Goal: Communication & Community: Answer question/provide support

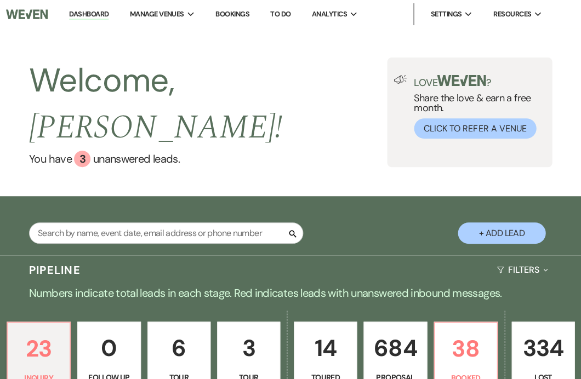
click at [316, 101] on div "Welcome, Jackie ! You have 3 unanswered lead s . Love ? Share the love & earn a…" at bounding box center [290, 113] width 581 height 110
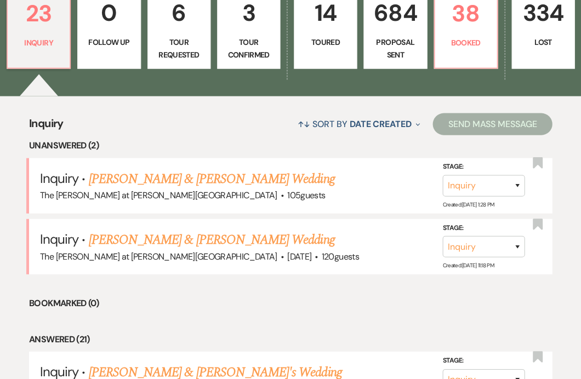
scroll to position [337, 0]
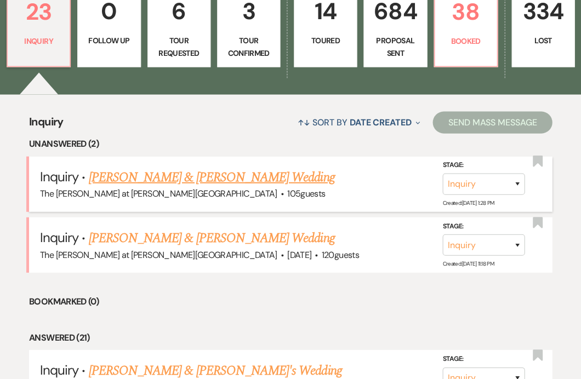
click at [208, 167] on link "[PERSON_NAME] & [PERSON_NAME] Wedding" at bounding box center [212, 177] width 246 height 20
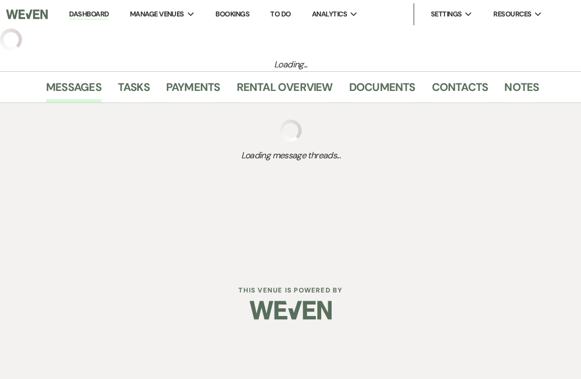
select select "17"
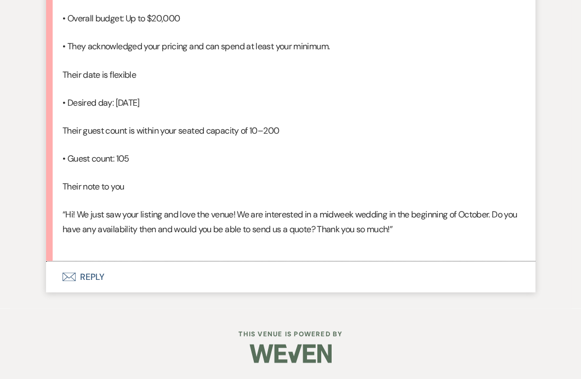
scroll to position [1103, 0]
click at [84, 292] on button "Envelope Reply" at bounding box center [290, 277] width 489 height 31
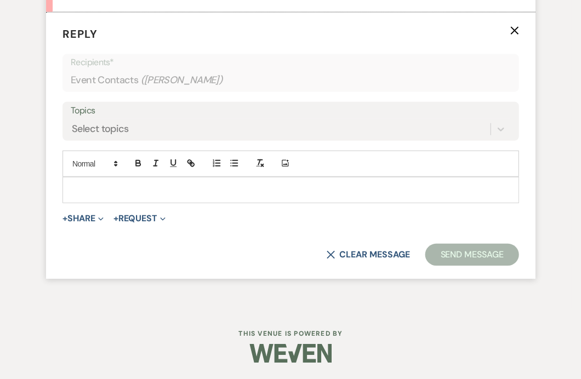
scroll to position [1317, 0]
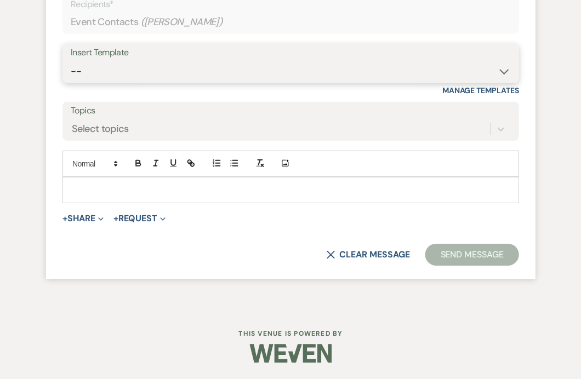
select select "4367"
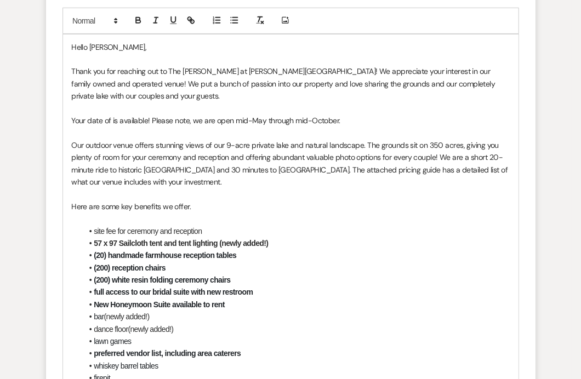
click at [140, 53] on p "Hello Heather," at bounding box center [290, 47] width 439 height 12
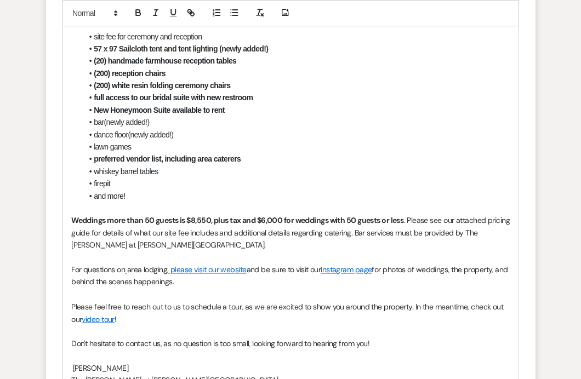
drag, startPoint x: 66, startPoint y: 174, endPoint x: 143, endPoint y: 175, distance: 76.8
drag, startPoint x: 262, startPoint y: 262, endPoint x: 278, endPoint y: 219, distance: 46.3
click at [263, 18] on p "Here are some key benefits we offer." at bounding box center [290, 12] width 439 height 12
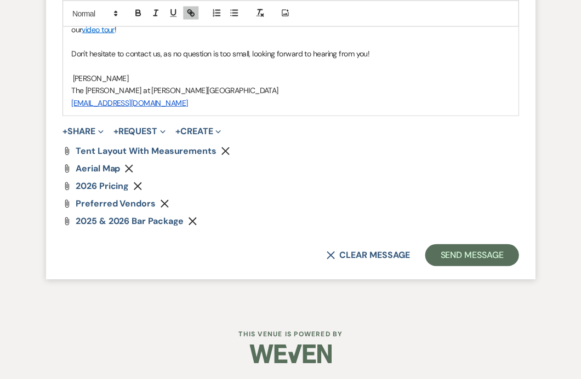
scroll to position [1965, 0]
click at [443, 266] on button "Send Message" at bounding box center [472, 255] width 94 height 22
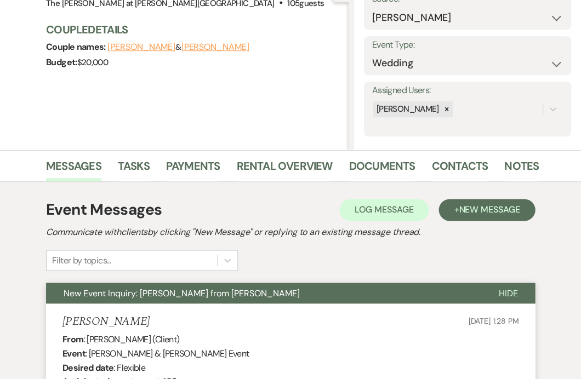
scroll to position [130, 0]
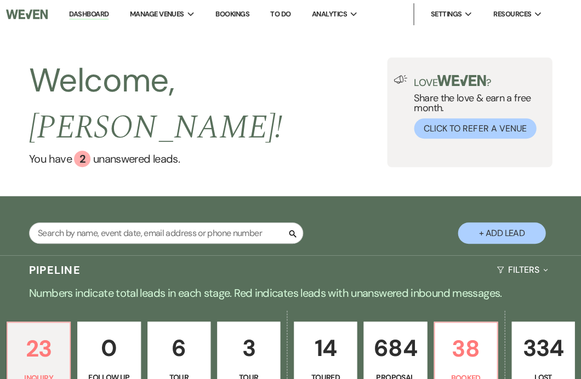
click at [298, 118] on div "Welcome, [PERSON_NAME] ! You have 2 unanswered lead s . Love ? Share the love &…" at bounding box center [290, 113] width 581 height 110
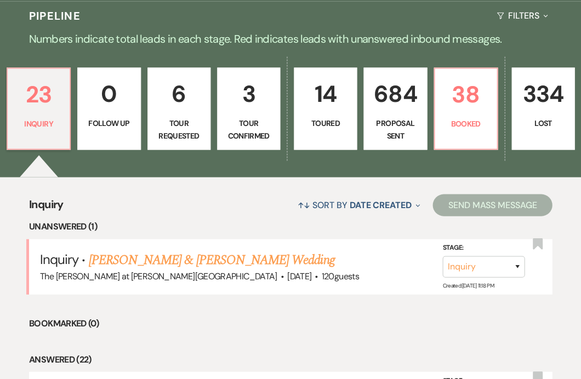
scroll to position [255, 0]
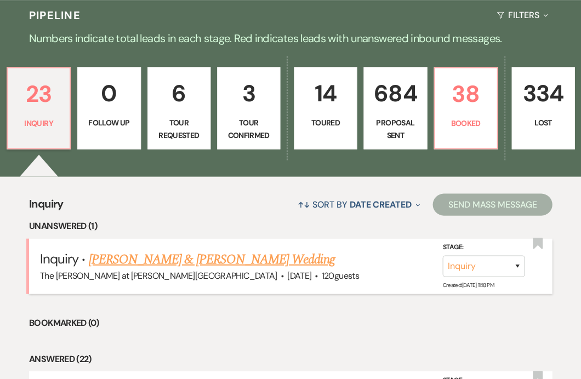
click at [171, 250] on link "[PERSON_NAME] & [PERSON_NAME] Wedding" at bounding box center [212, 260] width 246 height 20
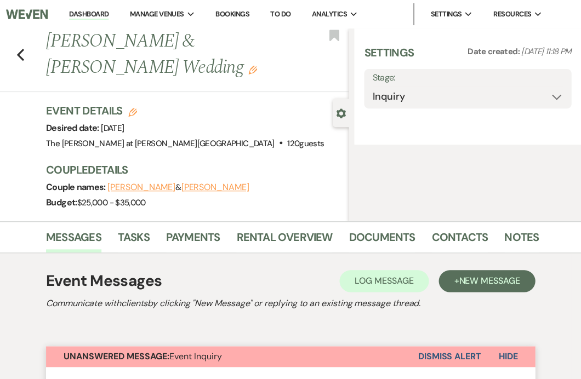
select select "5"
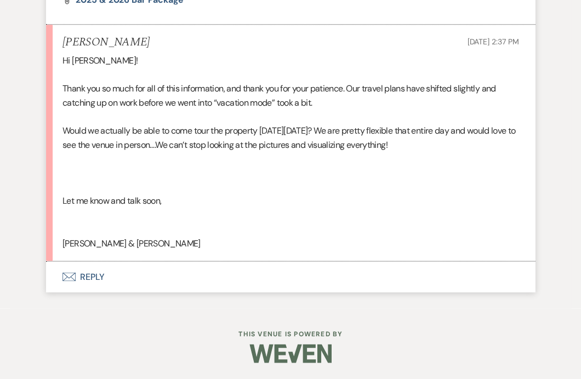
scroll to position [1779, 0]
click at [85, 271] on button "Envelope Reply" at bounding box center [290, 277] width 489 height 31
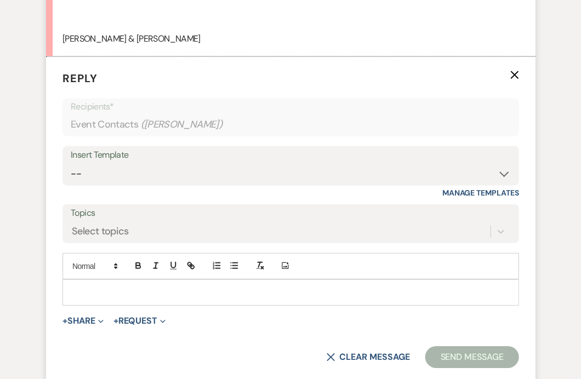
scroll to position [1954, 0]
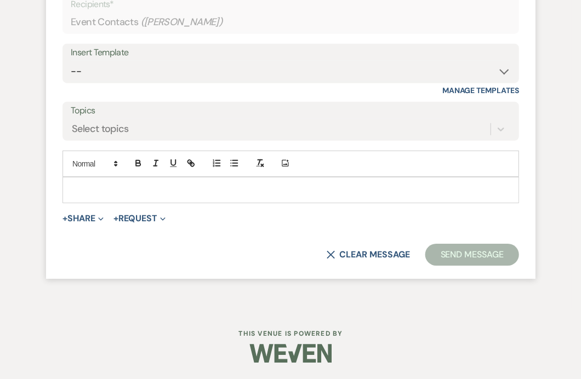
click at [69, 203] on div at bounding box center [290, 190] width 455 height 25
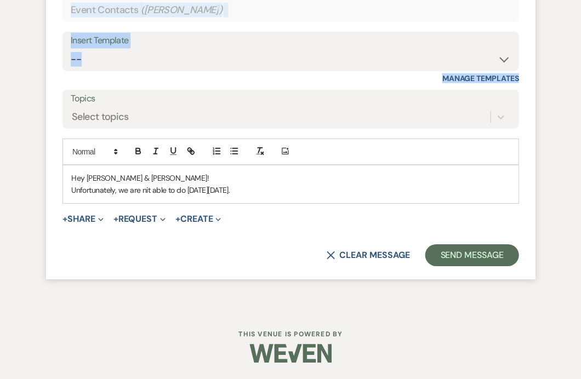
drag, startPoint x: 557, startPoint y: 208, endPoint x: 552, endPoint y: 105, distance: 103.2
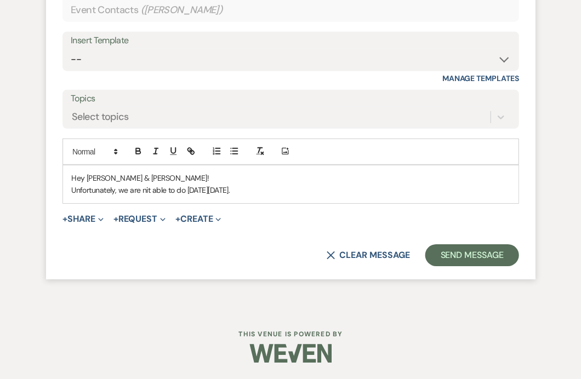
click at [264, 192] on p "Unfortunately, we are nit able to do this Tuesday 8/19." at bounding box center [290, 190] width 439 height 12
click at [140, 196] on p "Unfortunately, we are nit able to do this Tuesday 8/19. Are you able to do 8/22…" at bounding box center [290, 190] width 439 height 12
click at [246, 181] on p "Hey Sarah & Julie!" at bounding box center [290, 178] width 439 height 12
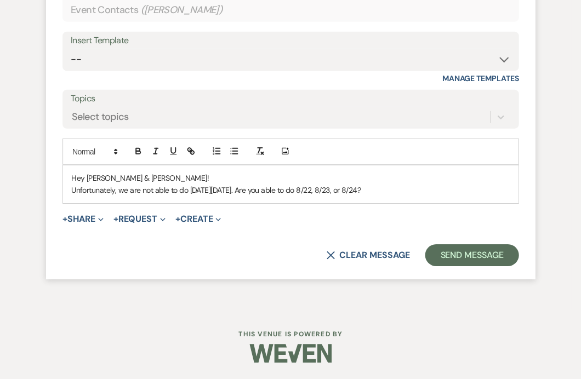
click at [447, 251] on form "Reply X Draft saved! Recipients* Event Contacts ( Sarah Quinn ) Insert Template…" at bounding box center [290, 110] width 489 height 337
click at [447, 260] on button "Send Message" at bounding box center [472, 256] width 94 height 22
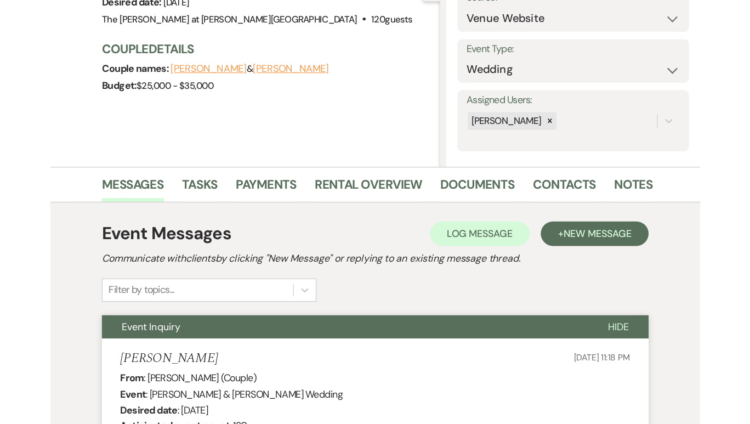
scroll to position [124, 0]
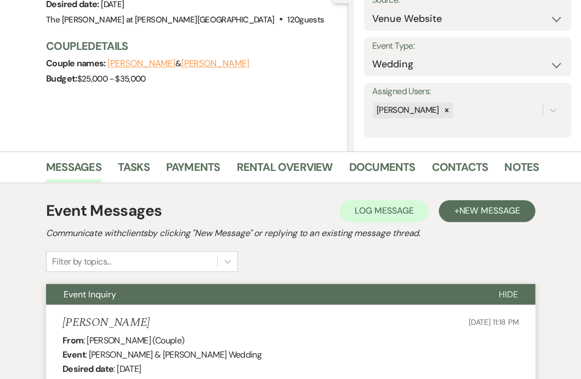
select select "2"
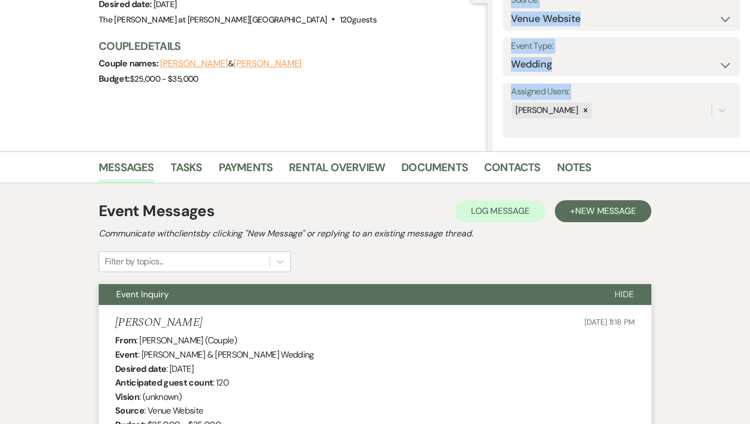
drag, startPoint x: 455, startPoint y: 105, endPoint x: 344, endPoint y: 103, distance: 110.8
click at [344, 103] on section "Previous Julie Merkle & Sarah Quinn's Wedding Edit Bookmark Gear Settings Setti…" at bounding box center [375, 28] width 750 height 247
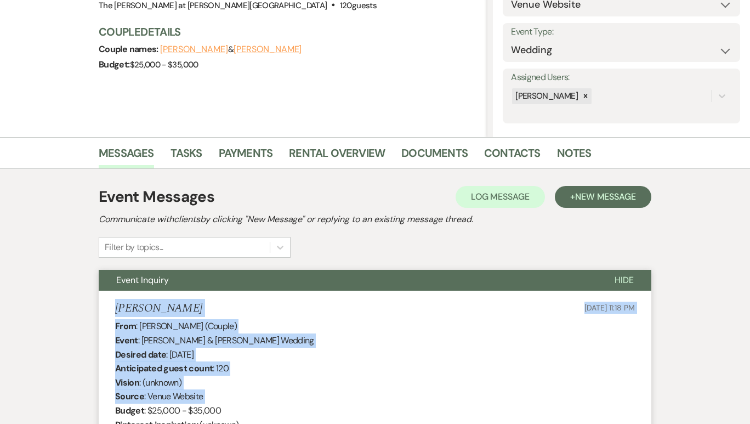
drag, startPoint x: 57, startPoint y: 309, endPoint x: 42, endPoint y: 405, distance: 97.1
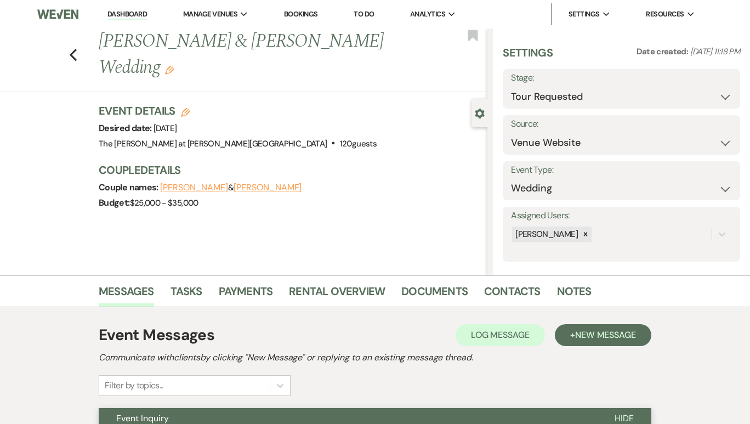
scroll to position [0, 0]
click at [107, 14] on link "Dashboard" at bounding box center [126, 14] width 39 height 10
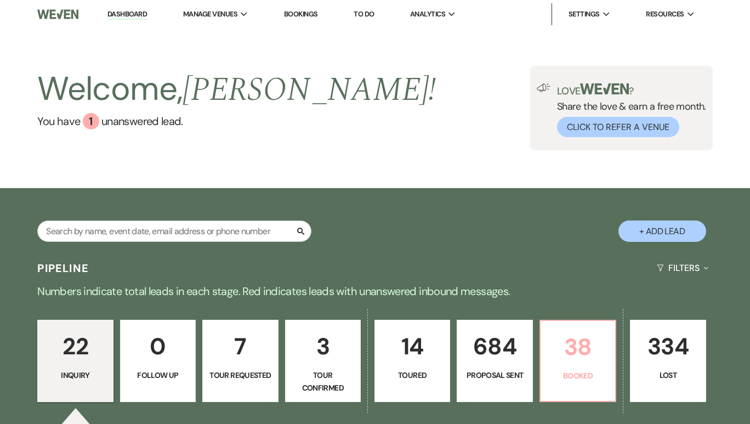
click at [581, 346] on p "38" at bounding box center [577, 346] width 61 height 37
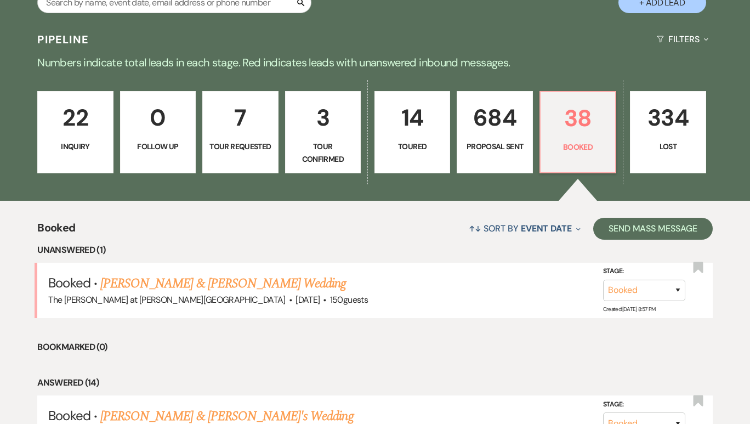
scroll to position [237, 0]
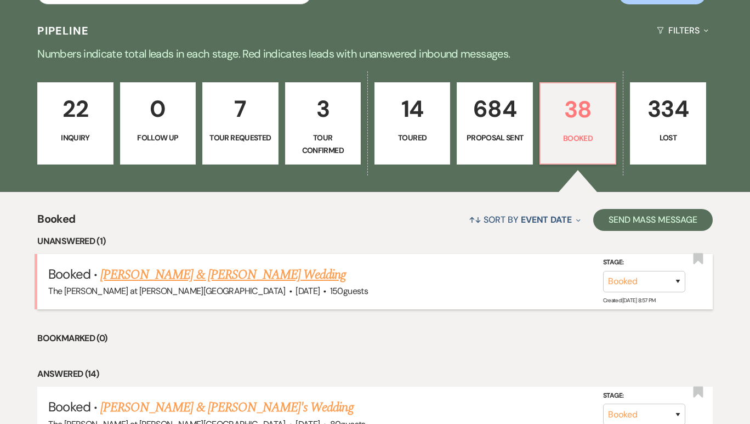
click at [287, 265] on link "Brent Freestone & Chelsea Costello's Wedding" at bounding box center [223, 275] width 246 height 20
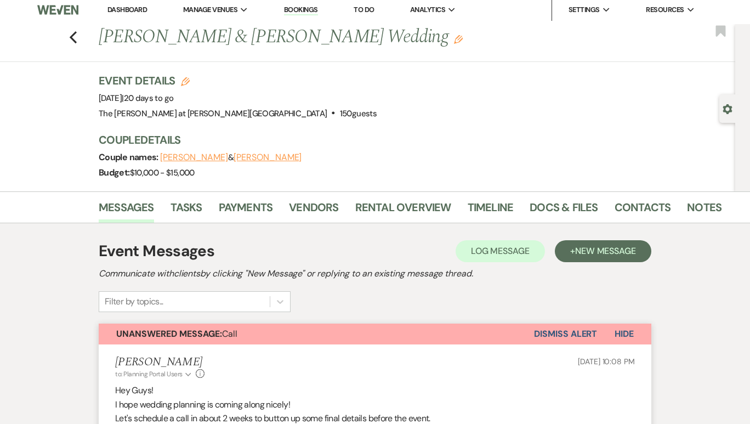
scroll to position [35, 0]
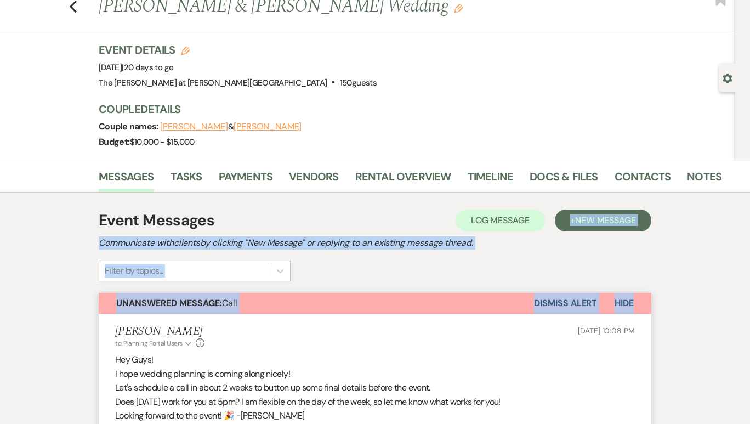
drag, startPoint x: 677, startPoint y: 310, endPoint x: 688, endPoint y: 193, distance: 117.9
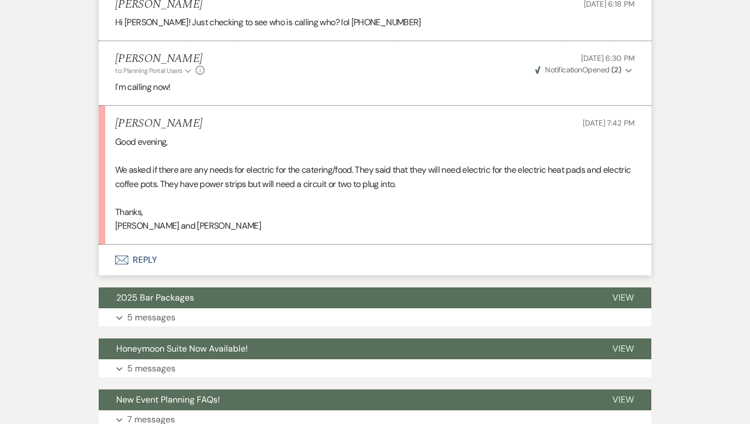
scroll to position [1300, 0]
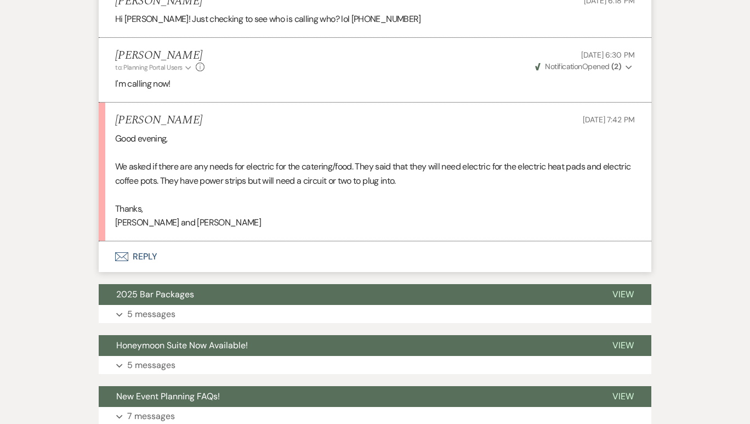
click at [138, 248] on button "Envelope Reply" at bounding box center [375, 256] width 553 height 31
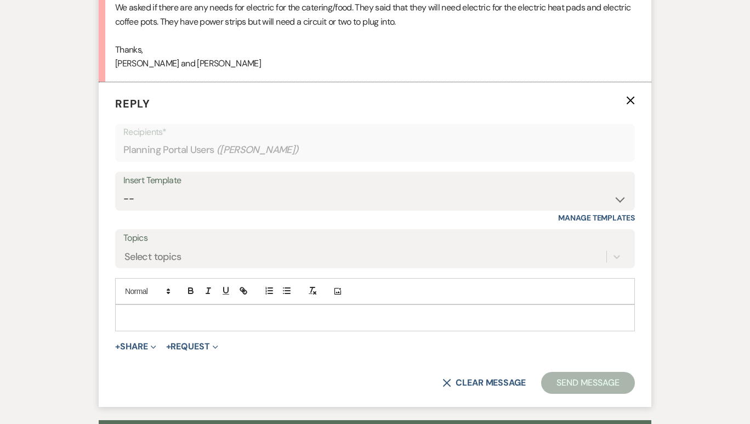
scroll to position [1485, 0]
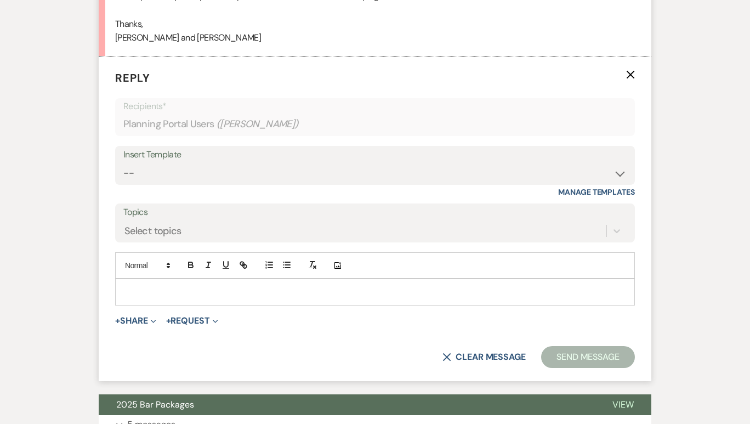
click at [149, 286] on p at bounding box center [375, 292] width 502 height 12
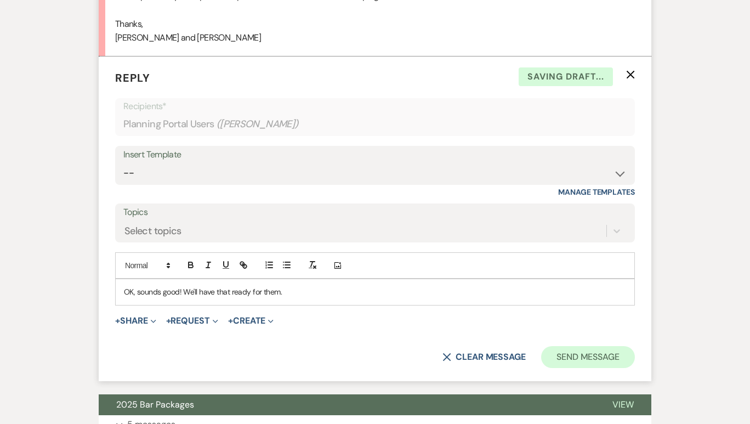
click at [549, 346] on button "Send Message" at bounding box center [588, 357] width 94 height 22
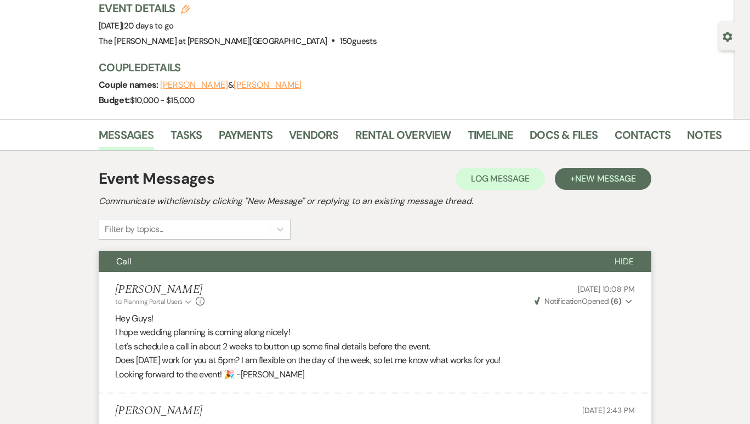
scroll to position [0, 0]
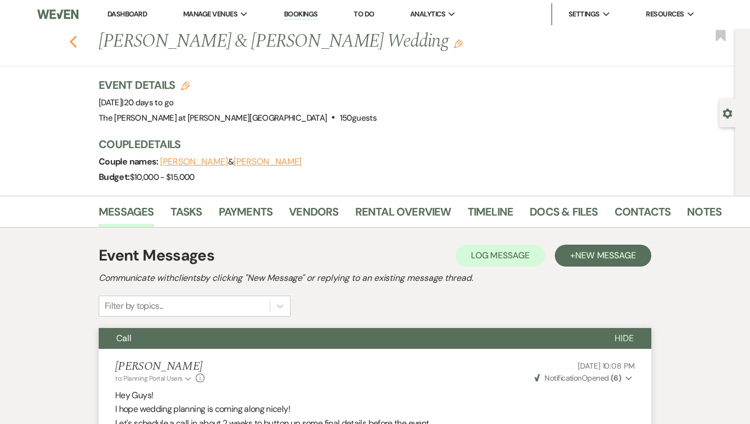
click at [73, 41] on icon "Previous" at bounding box center [73, 41] width 8 height 13
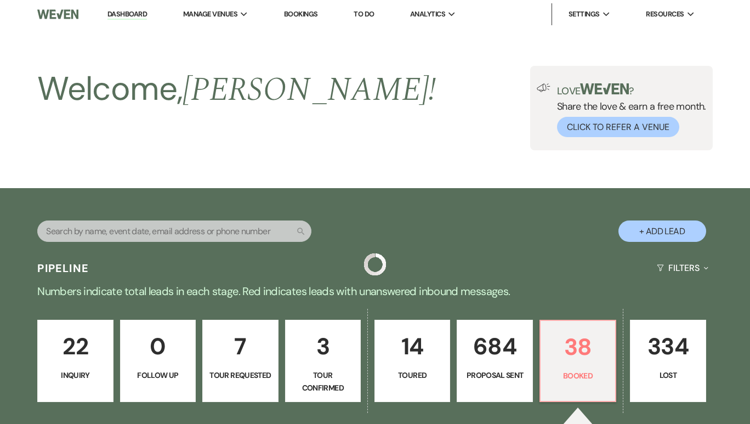
scroll to position [237, 0]
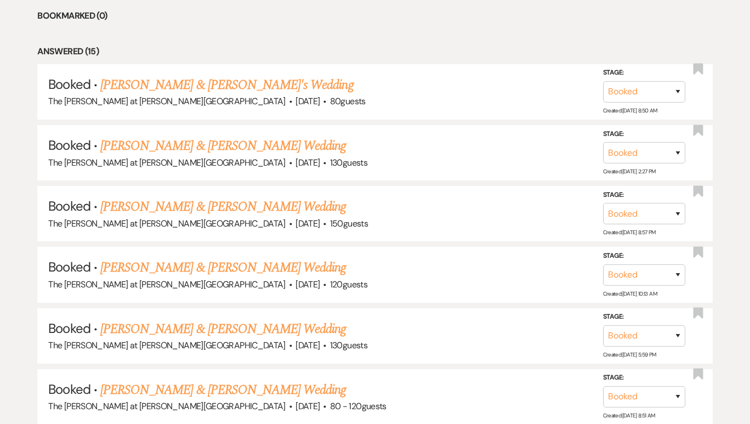
scroll to position [534, 0]
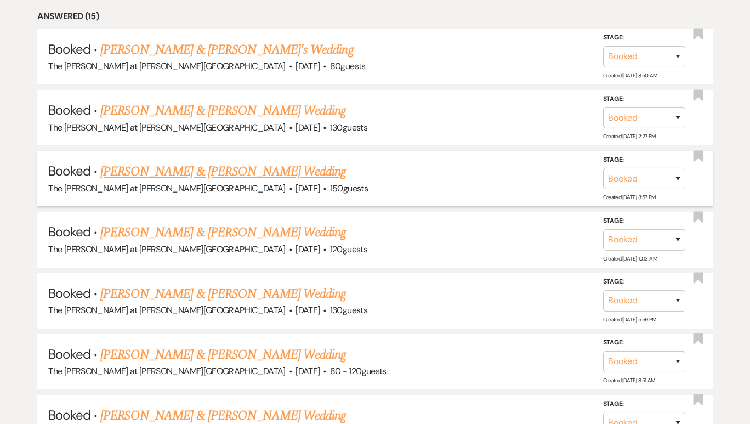
click at [307, 162] on link "Brent Freestone & Chelsea Costello's Wedding" at bounding box center [223, 172] width 246 height 20
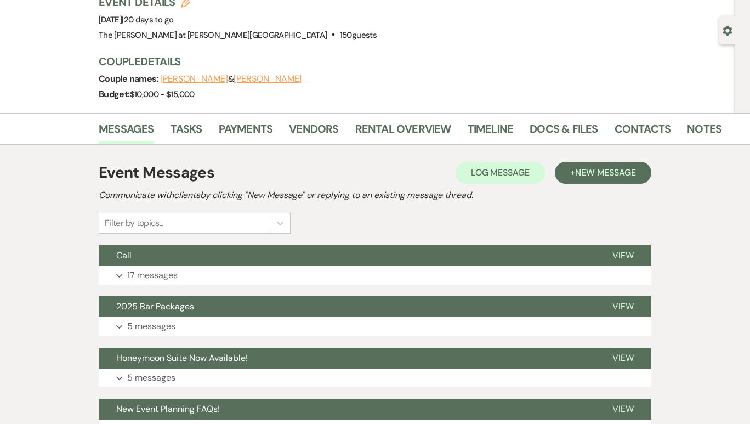
scroll to position [-4, 0]
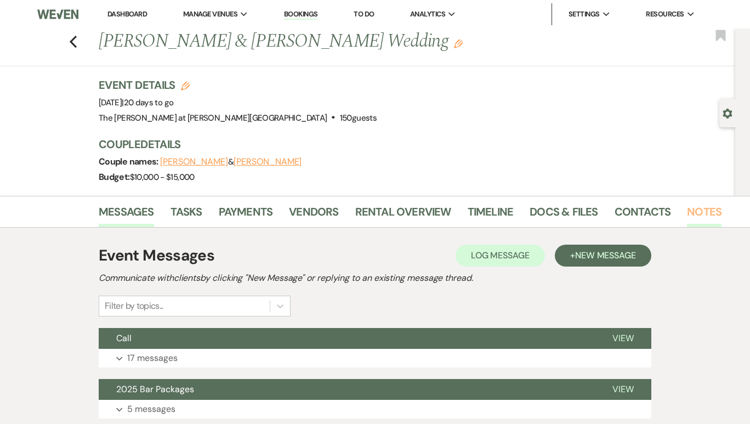
click at [581, 214] on link "Notes" at bounding box center [704, 215] width 35 height 24
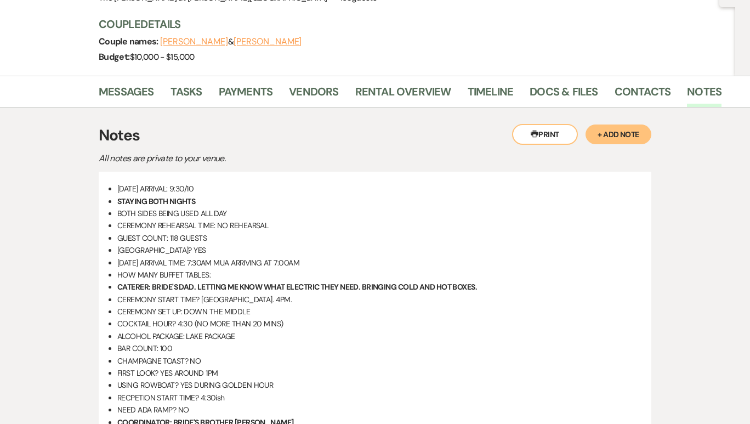
scroll to position [118, 0]
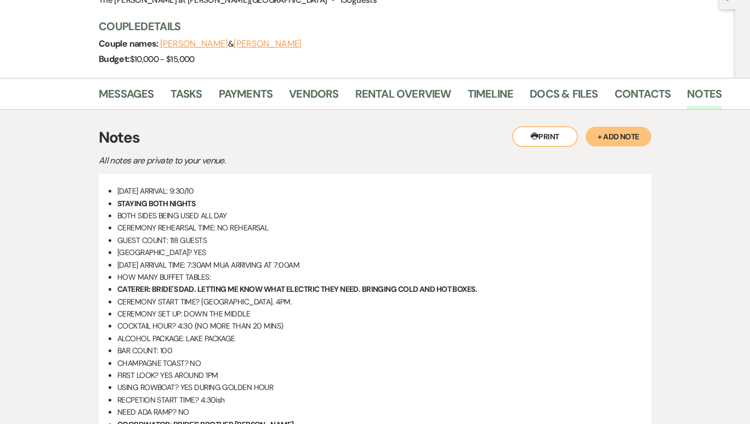
click at [581, 142] on button "+ Add Note" at bounding box center [619, 137] width 66 height 20
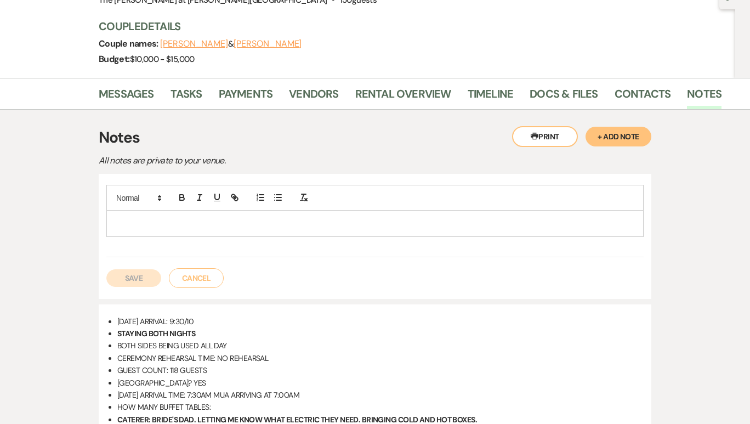
click at [267, 227] on p at bounding box center [375, 223] width 520 height 12
click at [125, 274] on button "Save" at bounding box center [133, 278] width 55 height 18
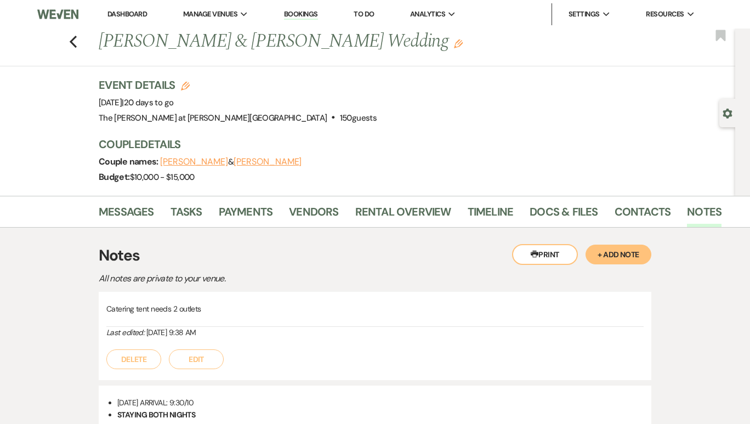
scroll to position [0, 0]
click at [74, 39] on use "button" at bounding box center [73, 42] width 7 height 12
